Goal: Information Seeking & Learning: Learn about a topic

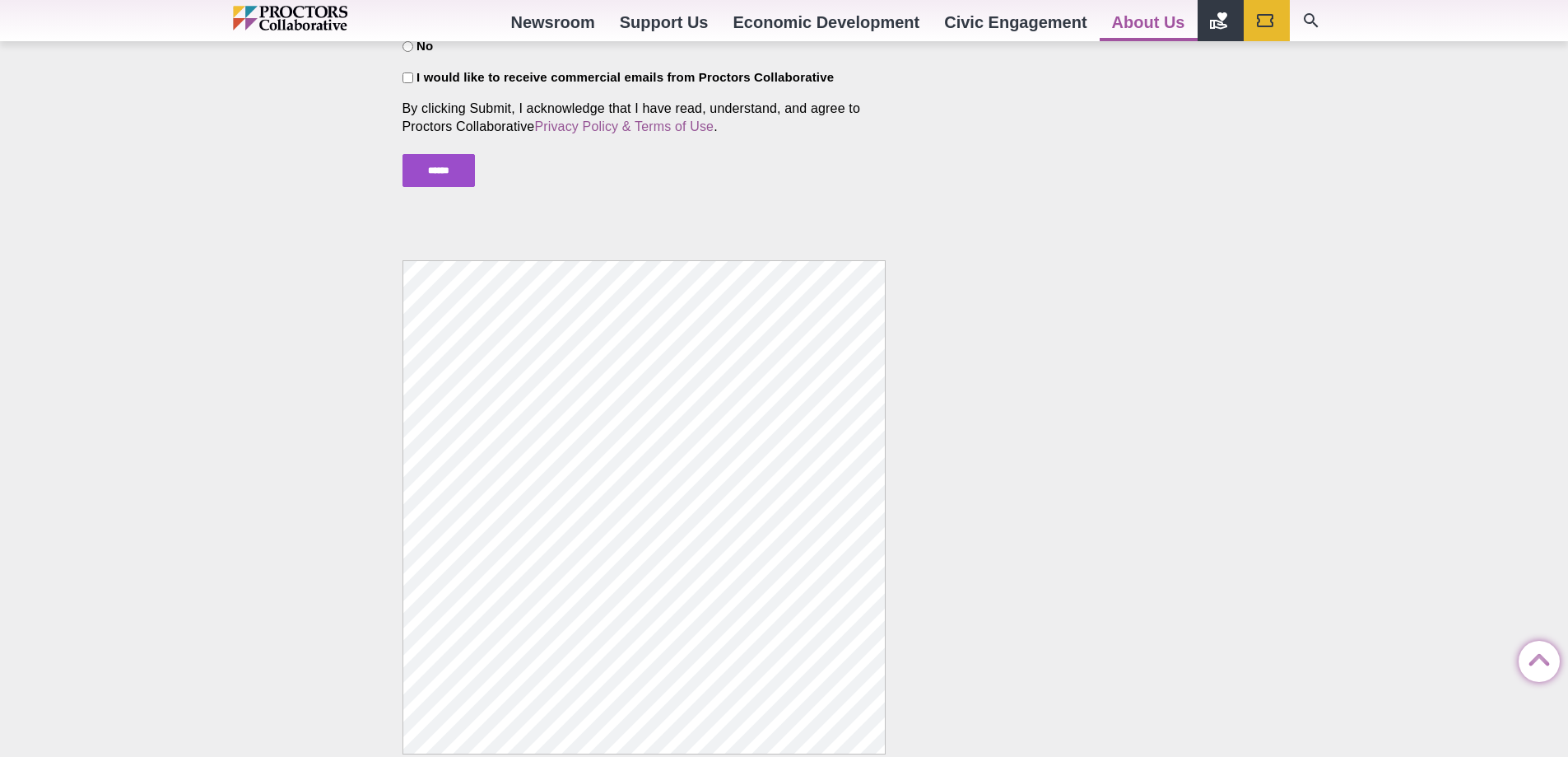
scroll to position [2389, 0]
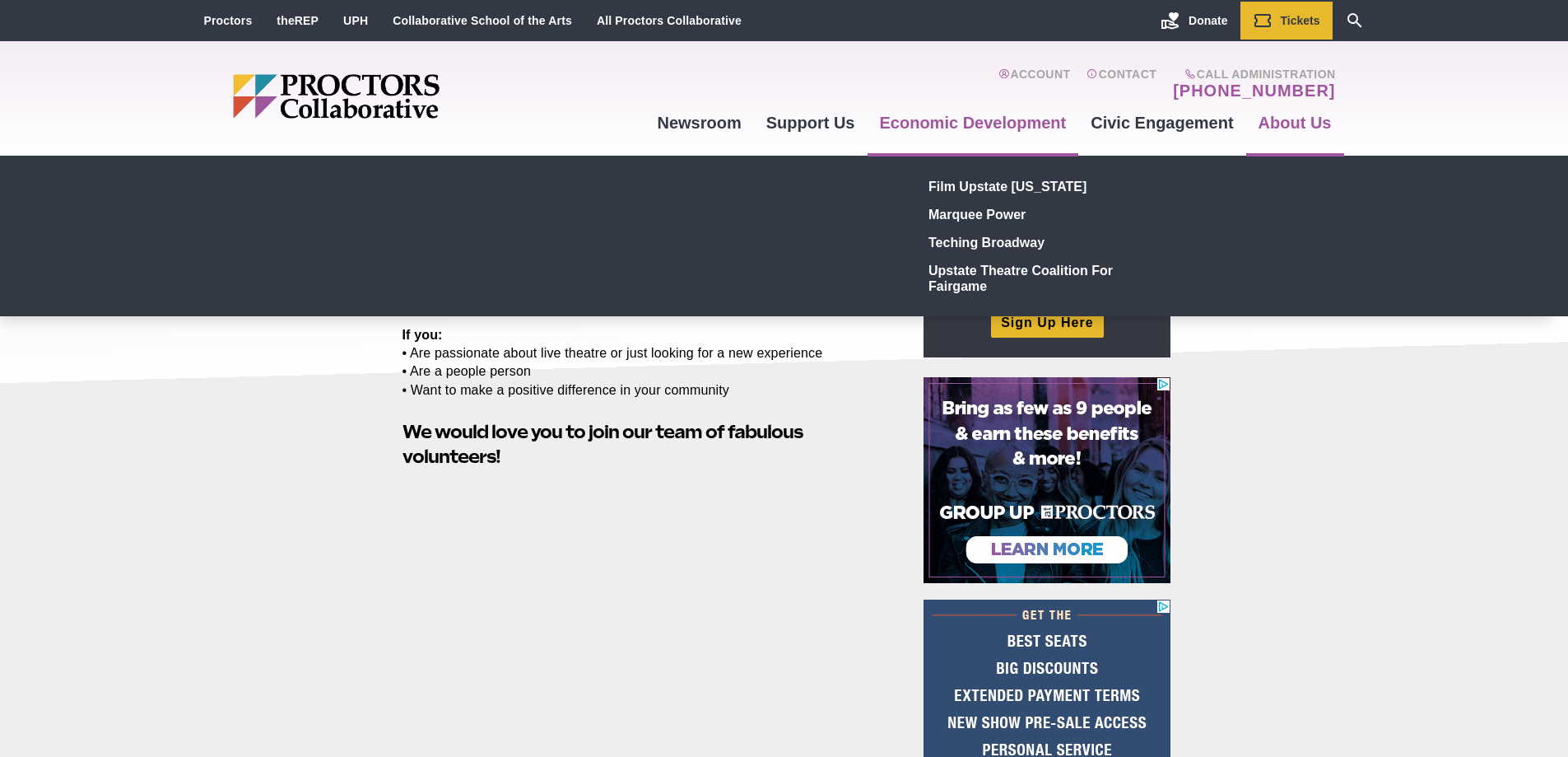
click at [894, 117] on link "Economic Development" at bounding box center [973, 122] width 212 height 44
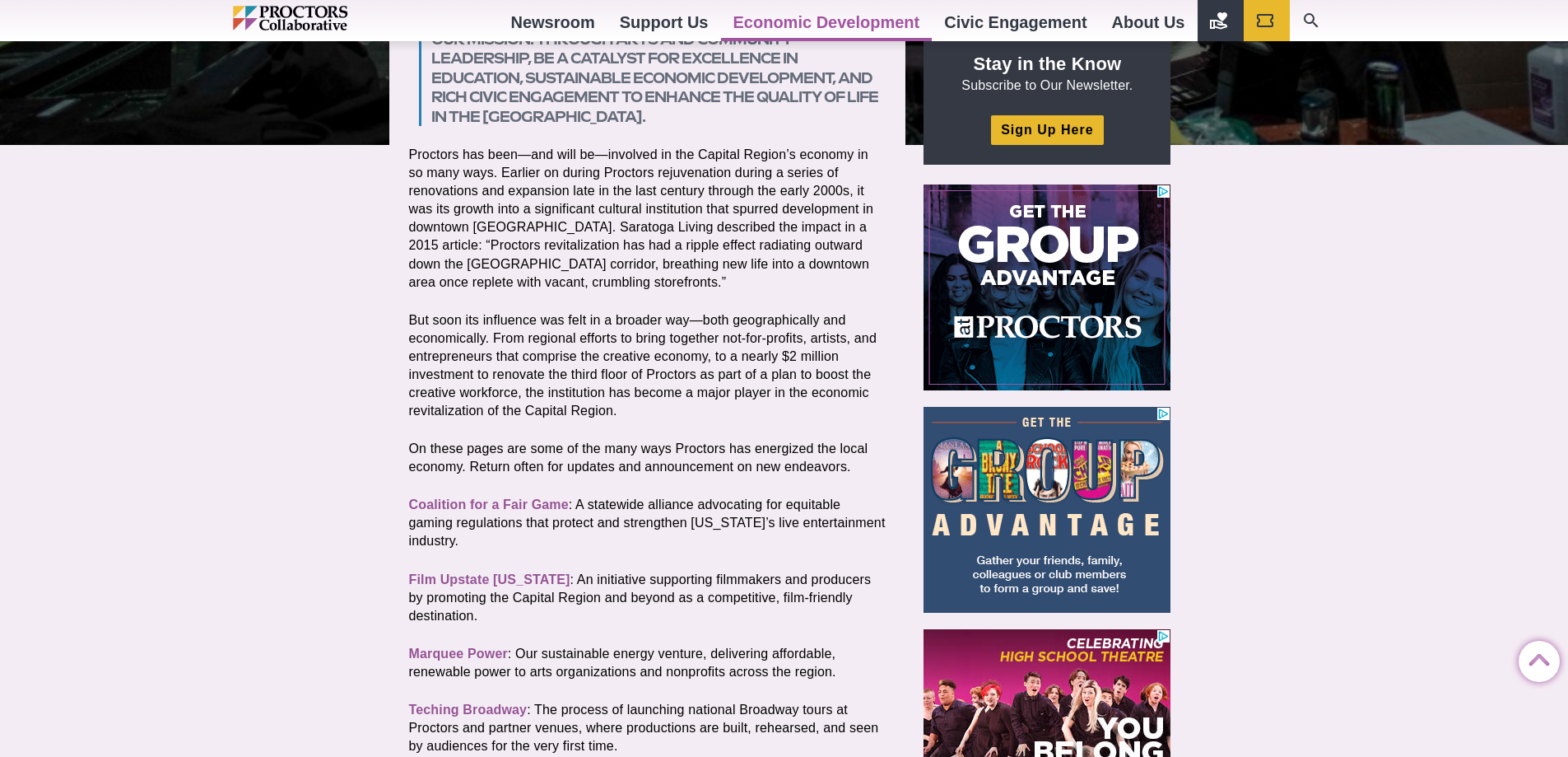
scroll to position [576, 0]
